Goal: Transaction & Acquisition: Download file/media

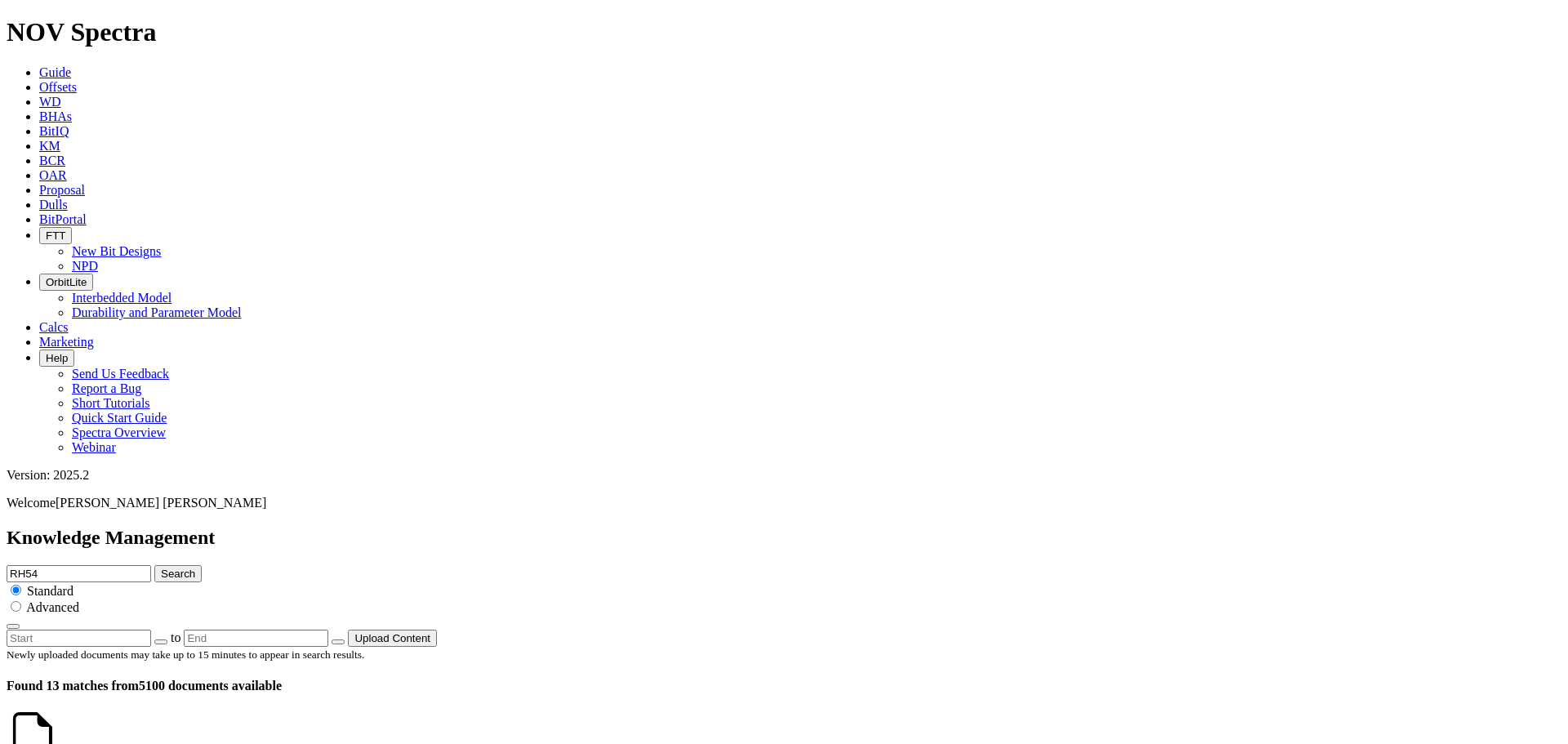
scroll to position [510, 0]
click at [51, 711] on icon at bounding box center [32, 740] width 52 height 58
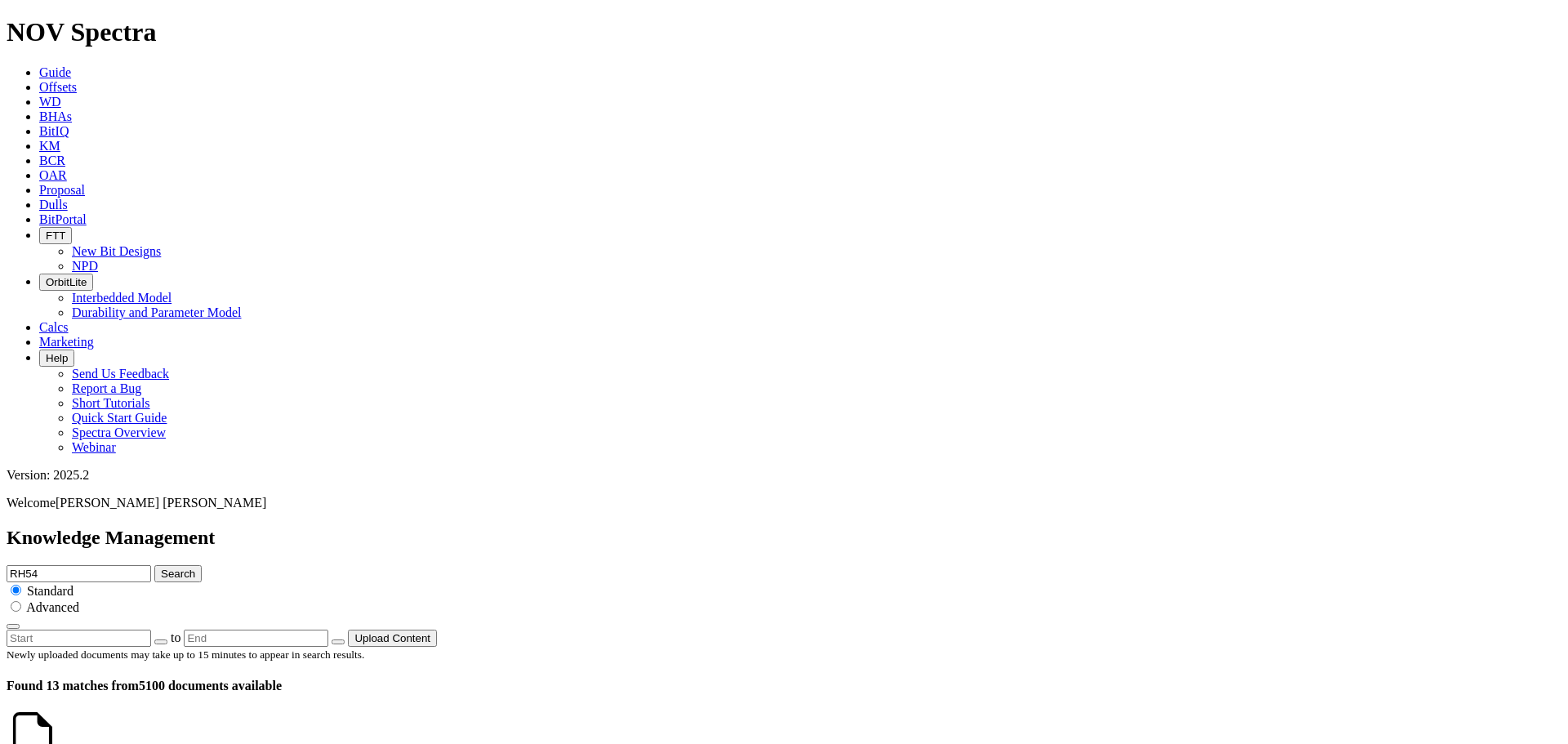
click at [62, 743] on icon at bounding box center [62, 754] width 0 height 14
click at [59, 743] on icon at bounding box center [59, 754] width 0 height 14
